Goal: Task Accomplishment & Management: Complete application form

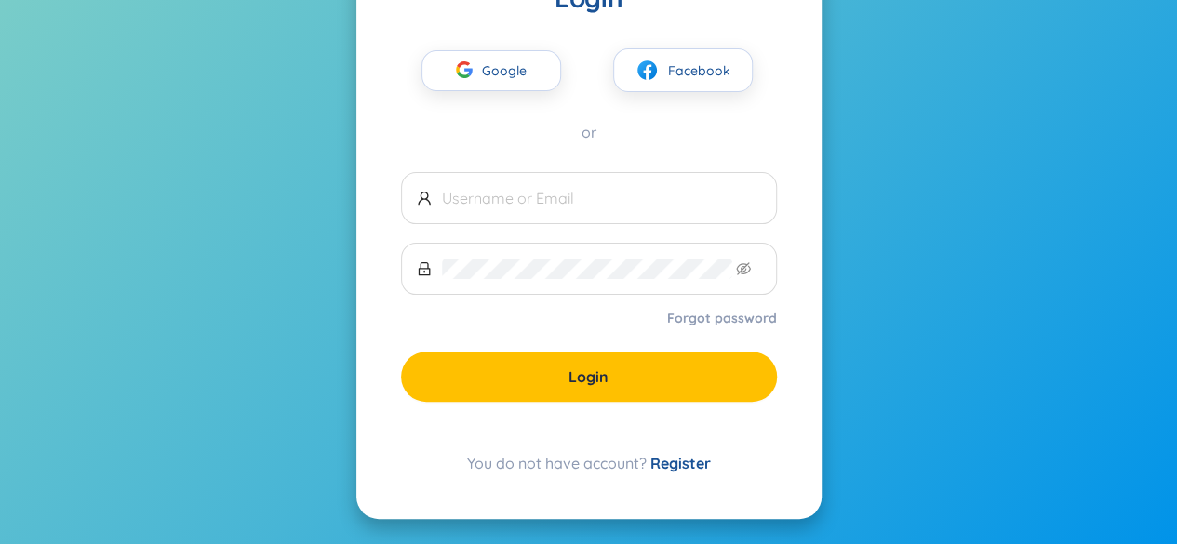
click at [692, 470] on div "You do not have account? Register" at bounding box center [589, 463] width 376 height 22
click at [694, 461] on link "Register" at bounding box center [680, 463] width 60 height 19
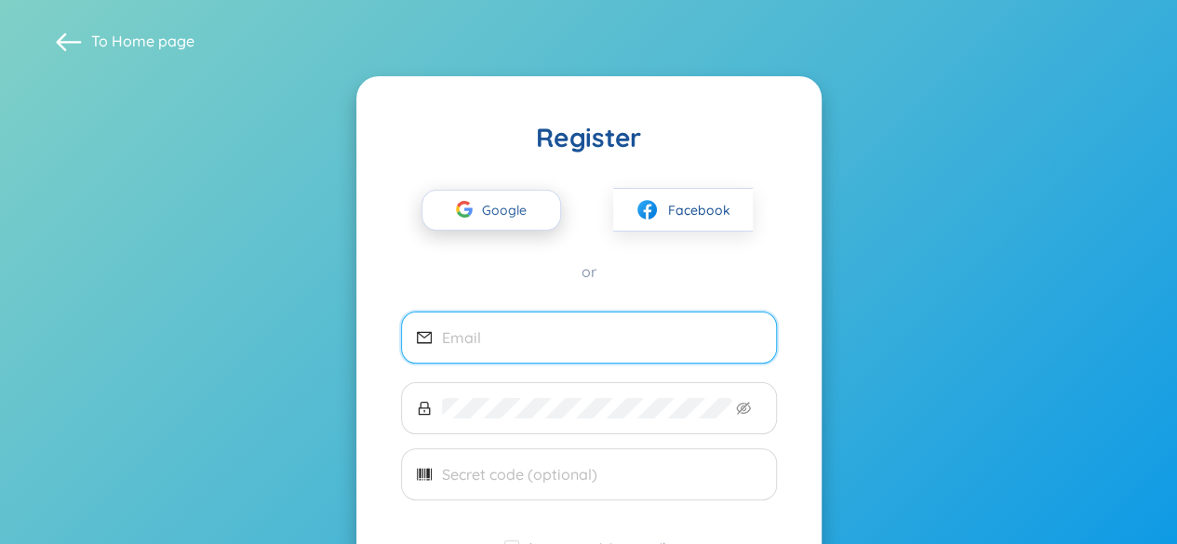
click at [520, 224] on span "Google" at bounding box center [509, 210] width 54 height 39
